Goal: Register for event/course

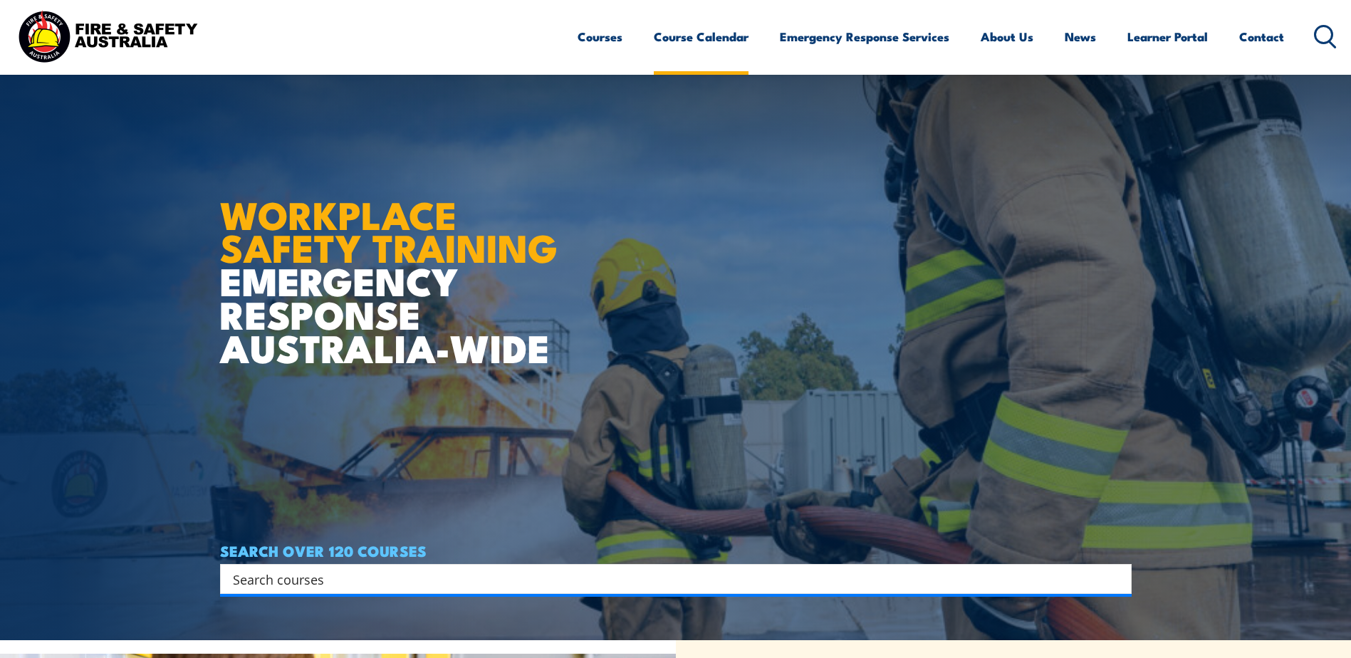
click at [704, 38] on link "Course Calendar" at bounding box center [701, 37] width 95 height 38
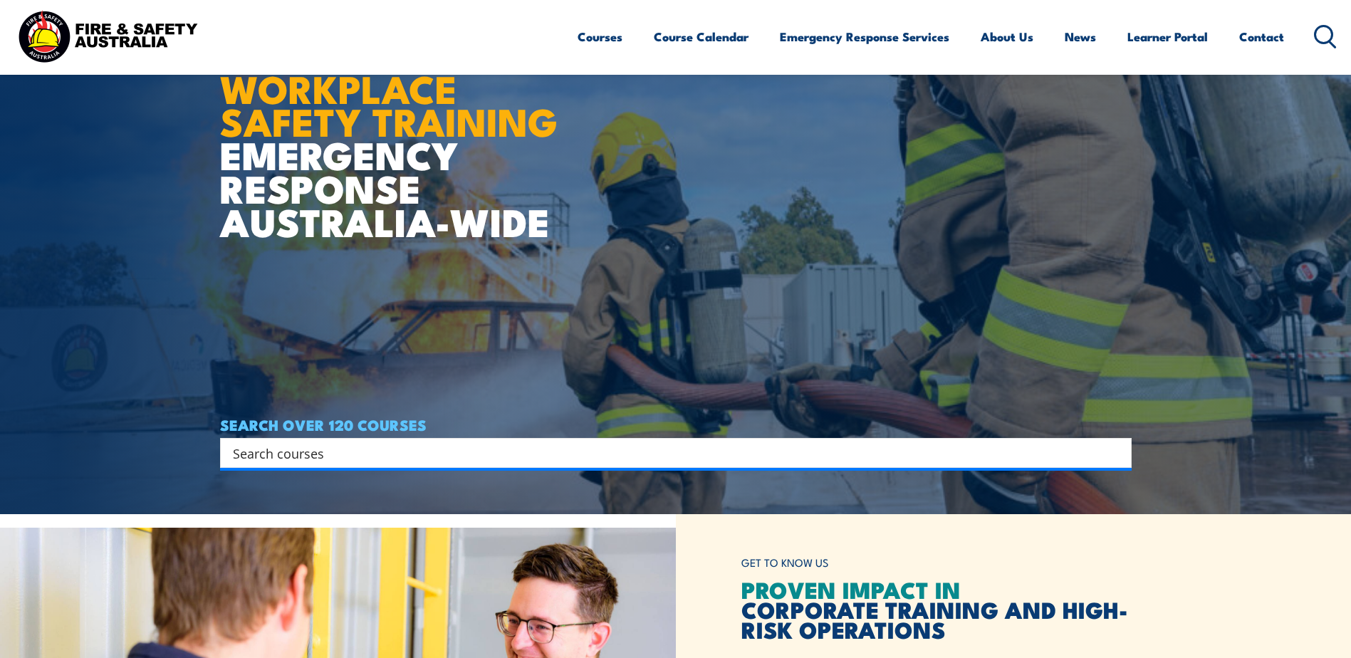
scroll to position [338, 0]
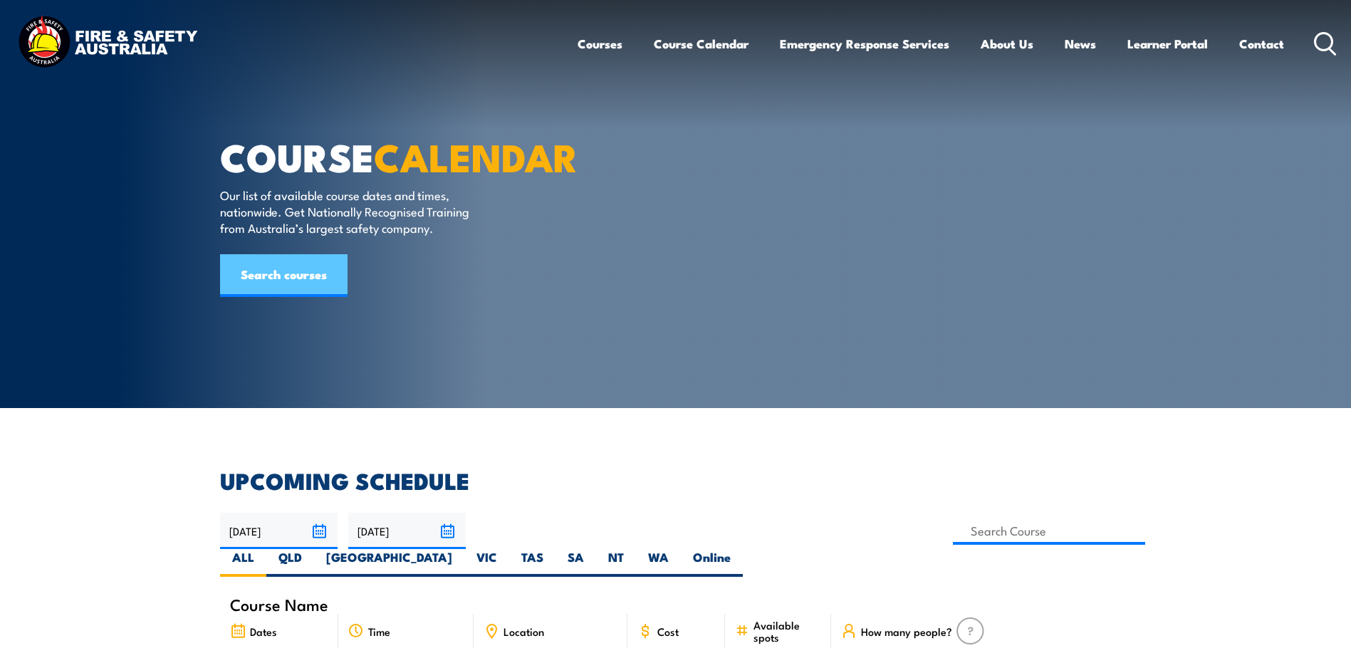
click at [300, 297] on link "Search courses" at bounding box center [283, 275] width 127 height 43
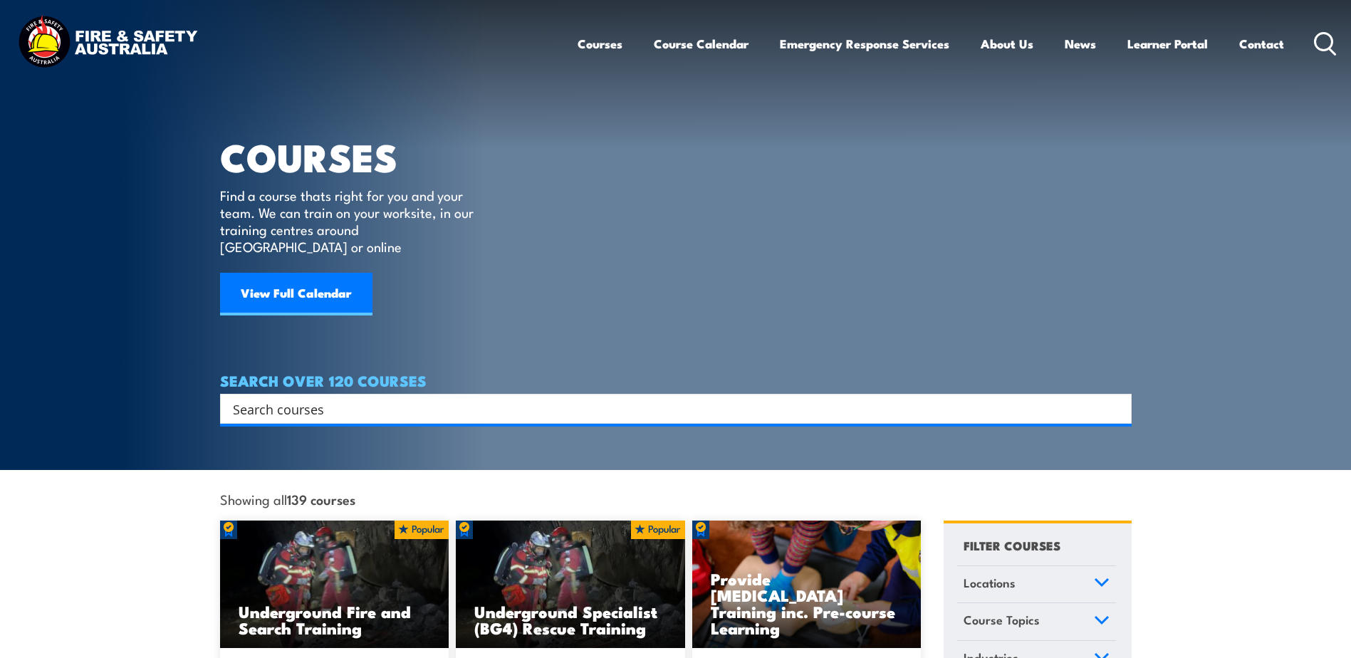
click at [430, 398] on input "Search input" at bounding box center [666, 408] width 867 height 21
type input "first aid advance"
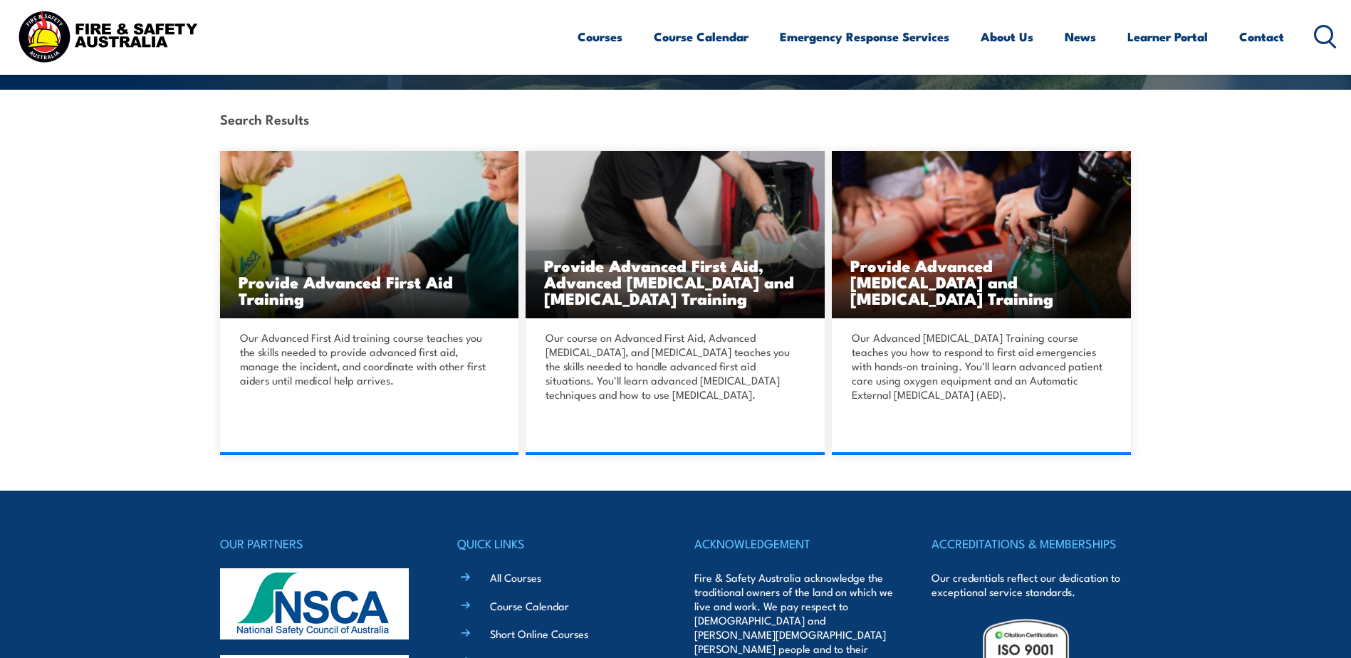
scroll to position [320, 0]
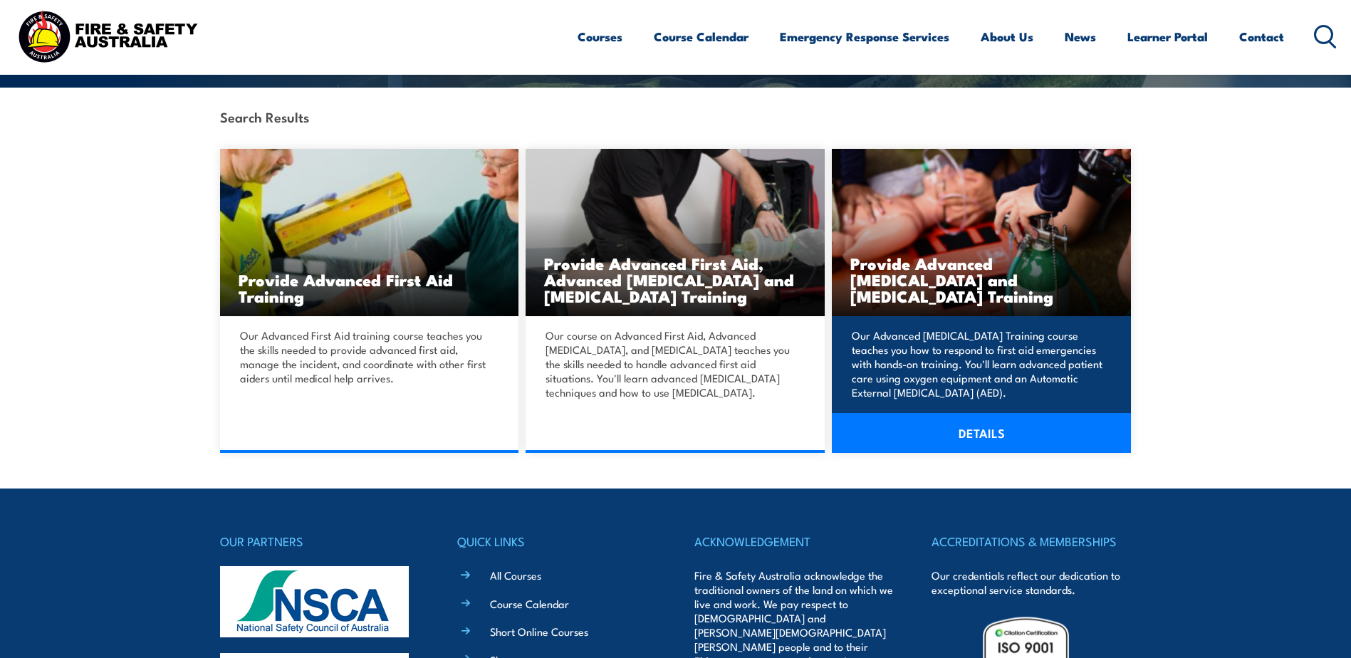
click at [984, 432] on link "DETAILS" at bounding box center [981, 433] width 299 height 40
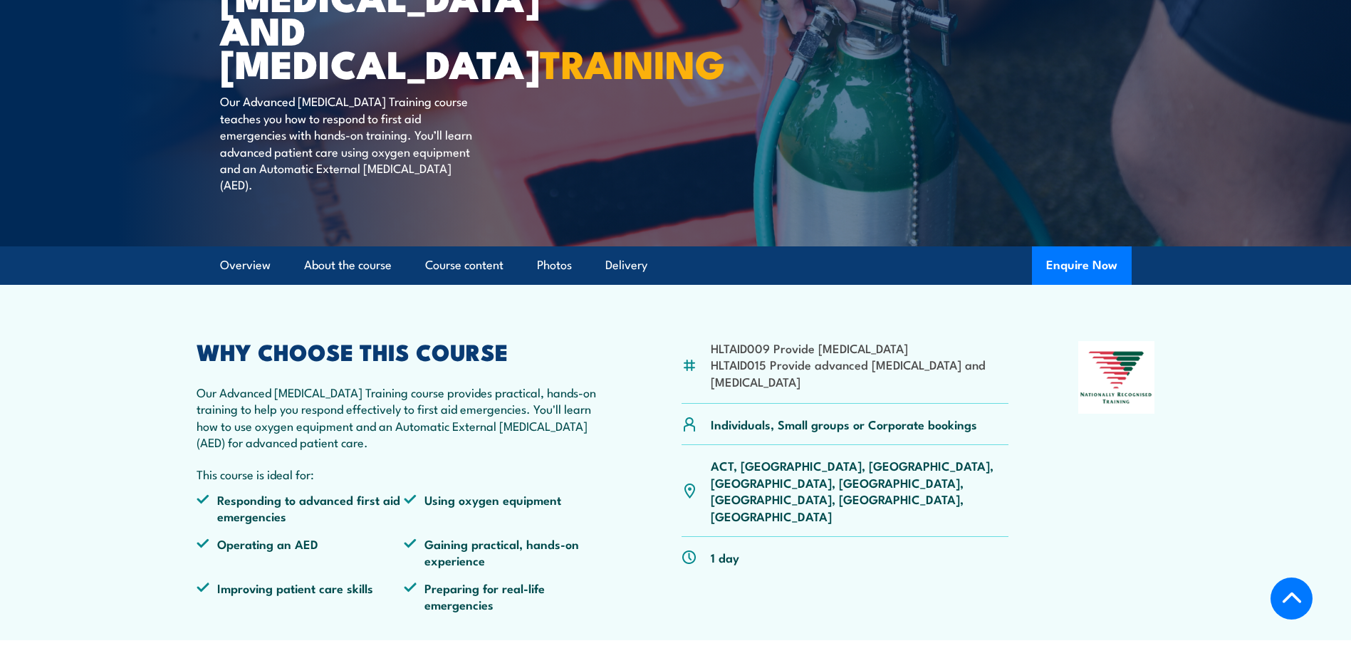
scroll to position [231, 0]
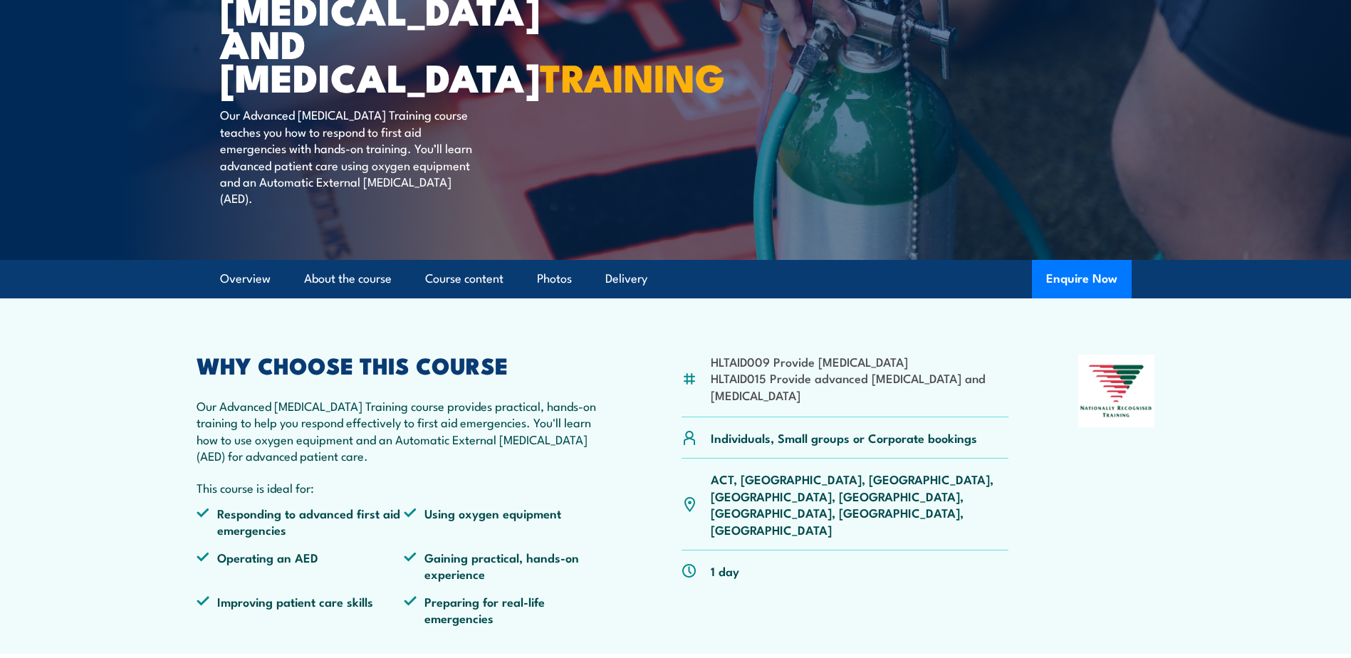
scroll to position [231, 0]
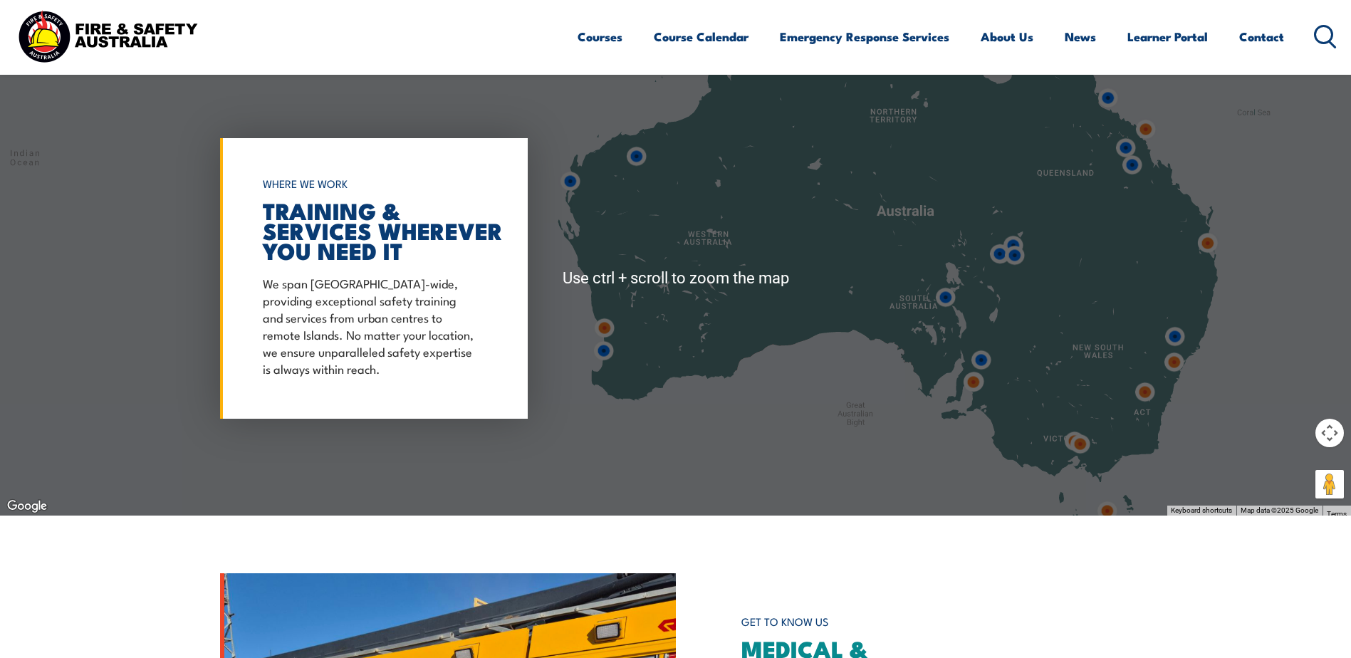
scroll to position [1182, 0]
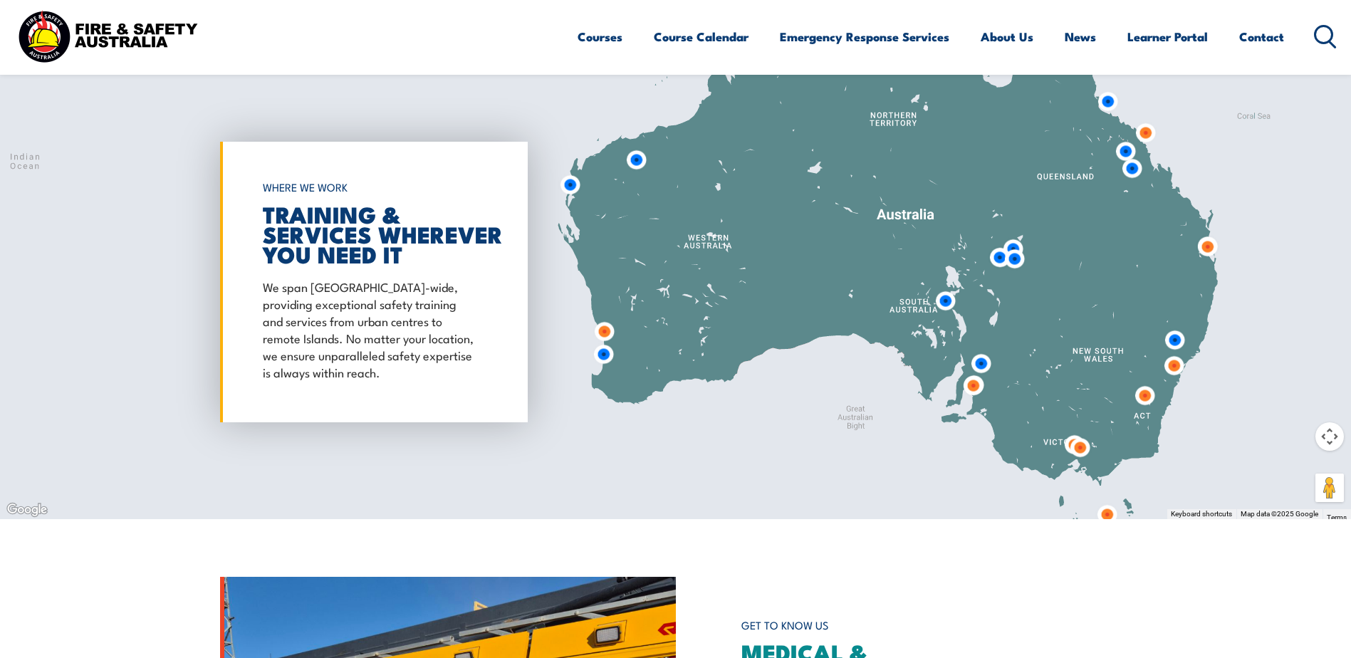
click at [616, 44] on link "Courses" at bounding box center [600, 37] width 45 height 38
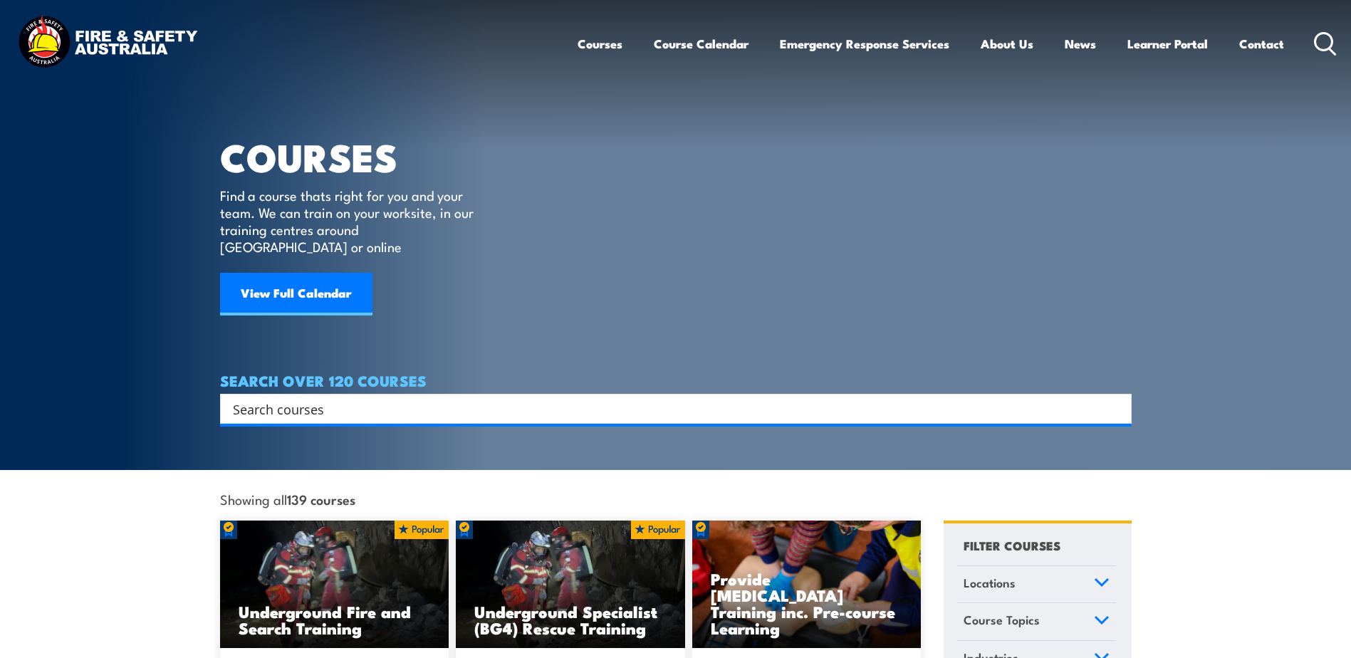
click at [297, 401] on input "Search input" at bounding box center [666, 408] width 867 height 21
type input "first aid"
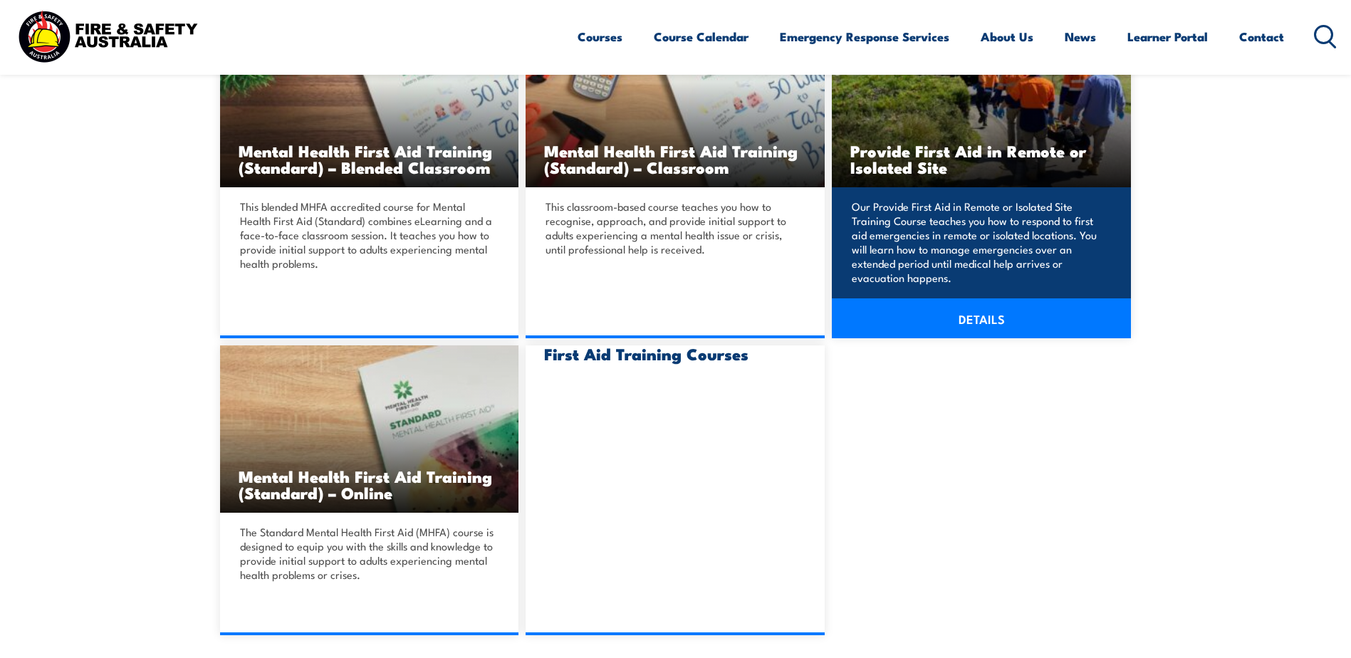
scroll to position [1175, 0]
